Goal: Transaction & Acquisition: Purchase product/service

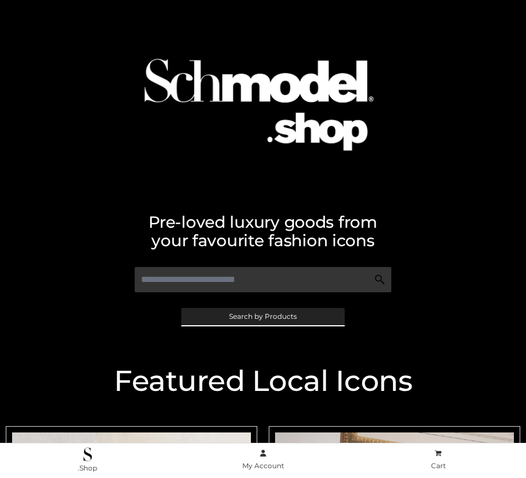
click at [263, 316] on span "Search by Products" at bounding box center [263, 316] width 68 height 7
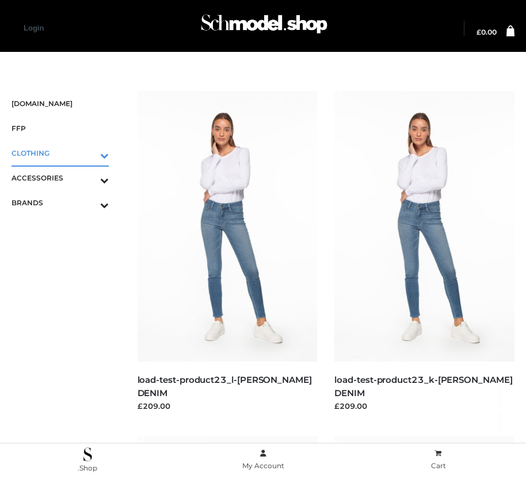
click at [88, 153] on icon "Toggle Submenu" at bounding box center [44, 155] width 129 height 13
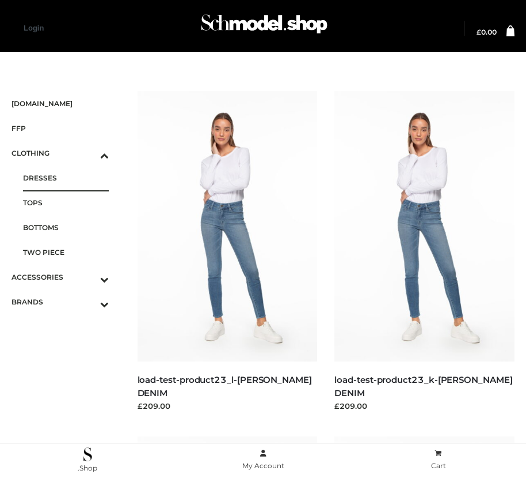
click at [66, 177] on span "DRESSES" at bounding box center [66, 177] width 86 height 13
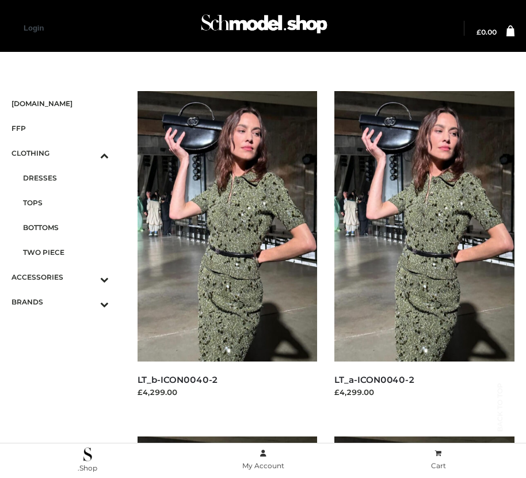
scroll to position [1661, 0]
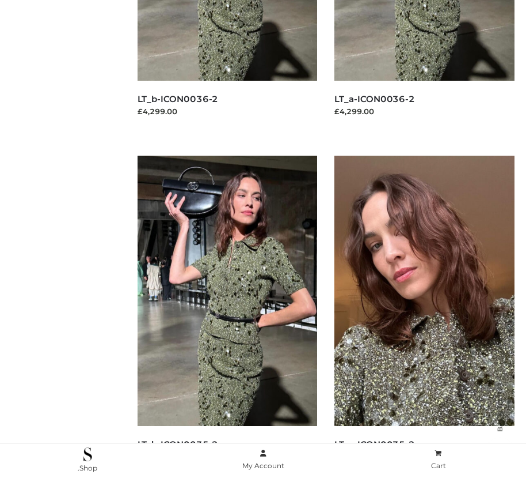
click at [425, 316] on img at bounding box center [425, 291] width 180 height 270
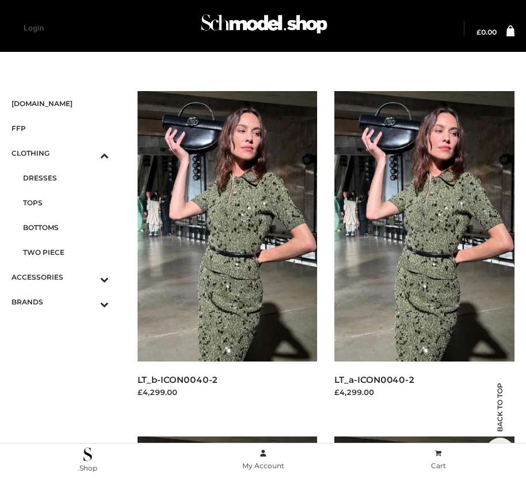
scroll to position [626, 0]
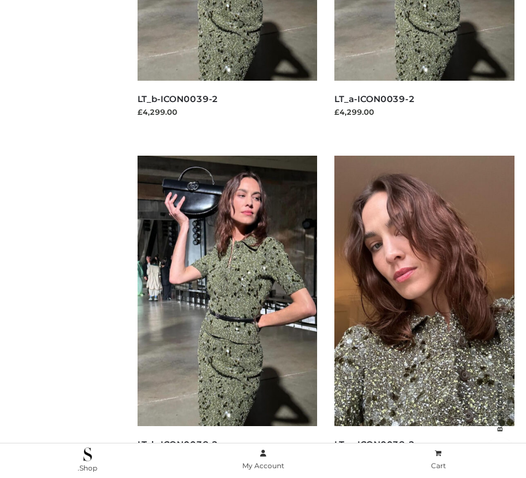
click at [425, 316] on img at bounding box center [425, 291] width 180 height 270
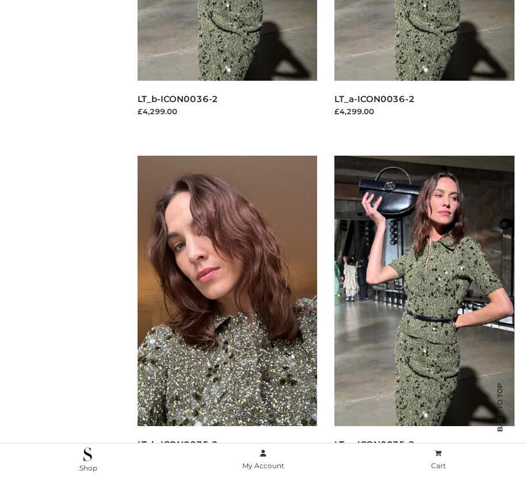
click at [227, 316] on img at bounding box center [228, 291] width 180 height 270
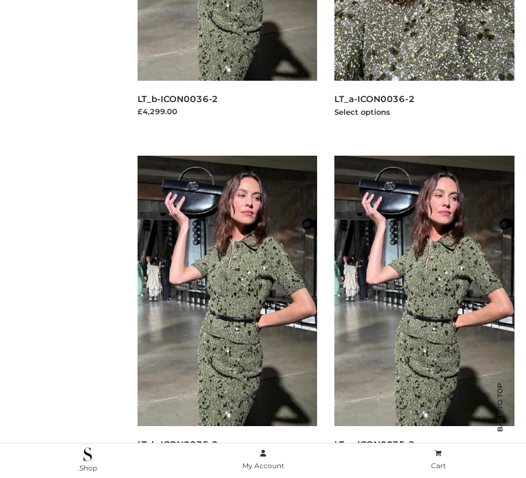
scroll to position [1316, 0]
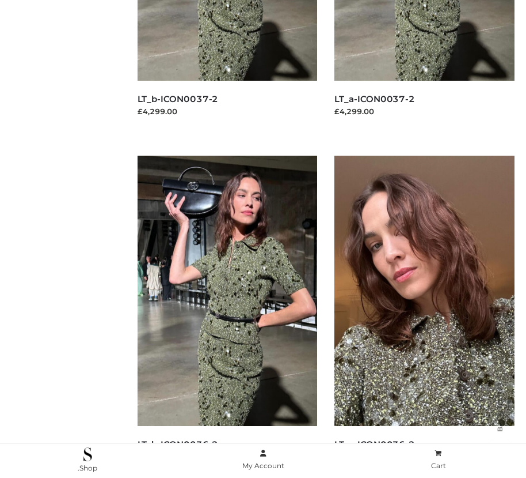
click at [425, 316] on img at bounding box center [425, 291] width 180 height 270
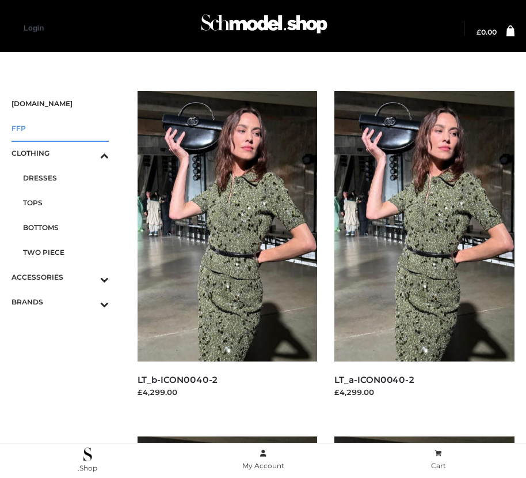
click at [60, 128] on span "FFP" at bounding box center [60, 128] width 97 height 13
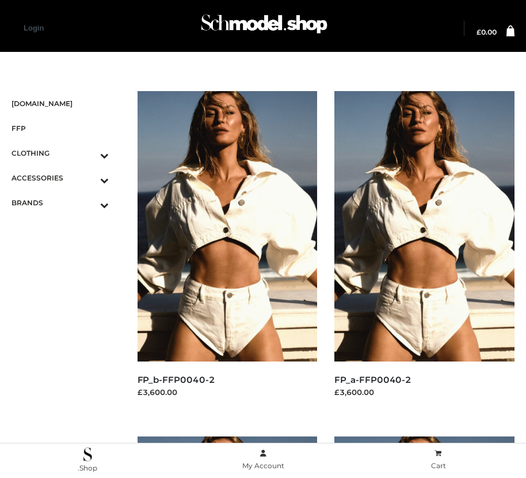
scroll to position [1661, 0]
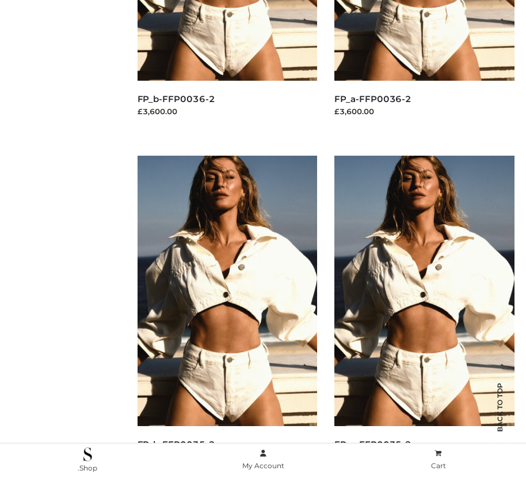
click at [425, 316] on img at bounding box center [425, 291] width 180 height 270
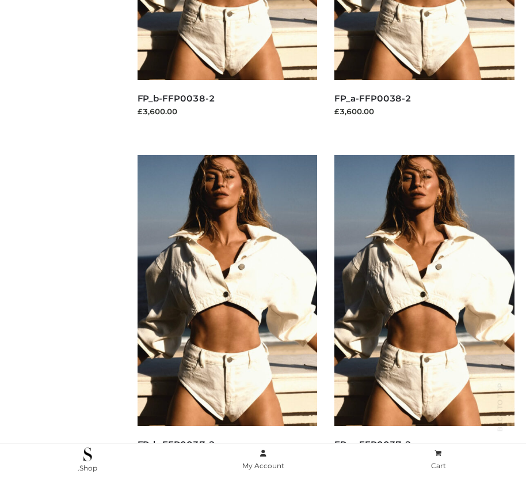
click at [227, 316] on img at bounding box center [228, 290] width 180 height 270
